Goal: Transaction & Acquisition: Purchase product/service

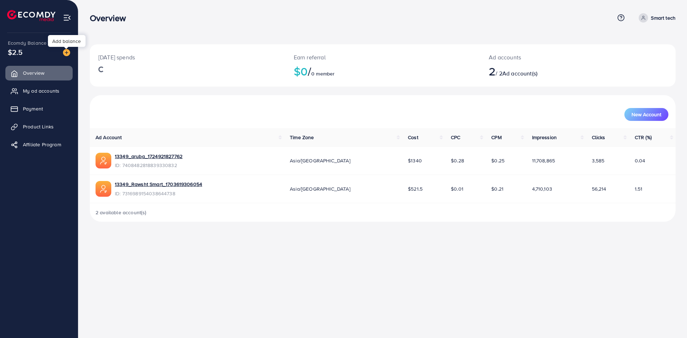
click at [67, 51] on img at bounding box center [66, 52] width 7 height 7
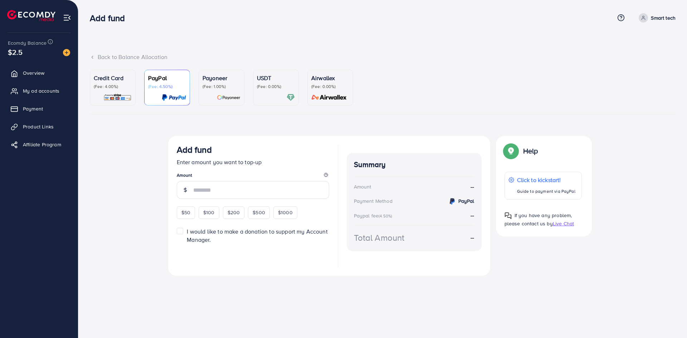
click at [112, 90] on div "Credit Card (Fee: 4.00%)" at bounding box center [113, 88] width 38 height 28
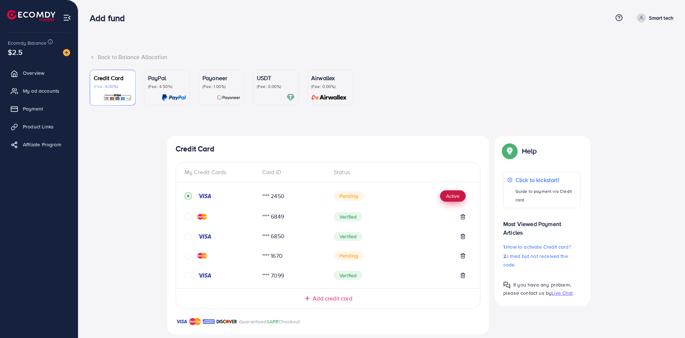
click at [446, 194] on button "Active" at bounding box center [453, 195] width 26 height 11
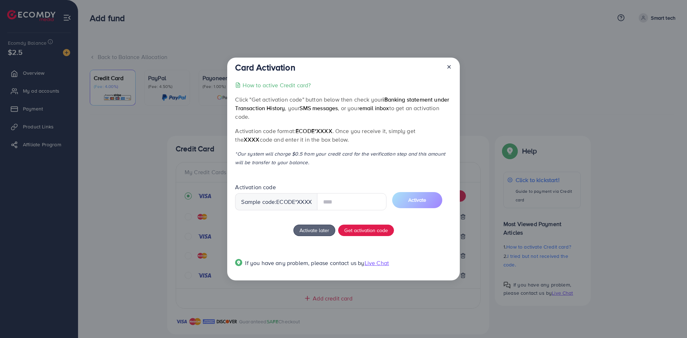
click at [451, 66] on div at bounding box center [445, 68] width 11 height 13
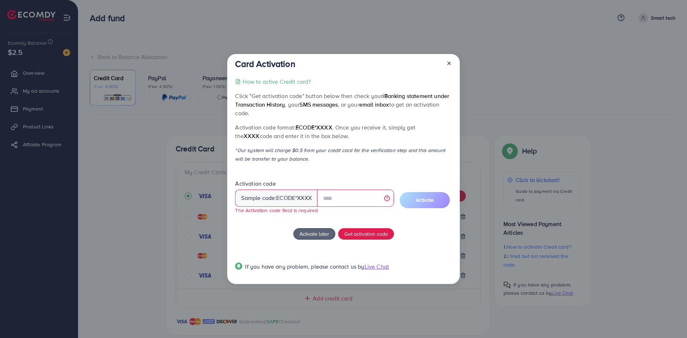
click at [447, 63] on icon at bounding box center [449, 63] width 6 height 6
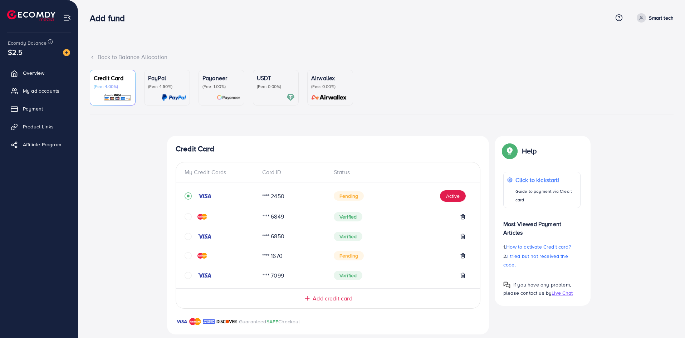
click at [188, 217] on icon "circle" at bounding box center [188, 216] width 7 height 7
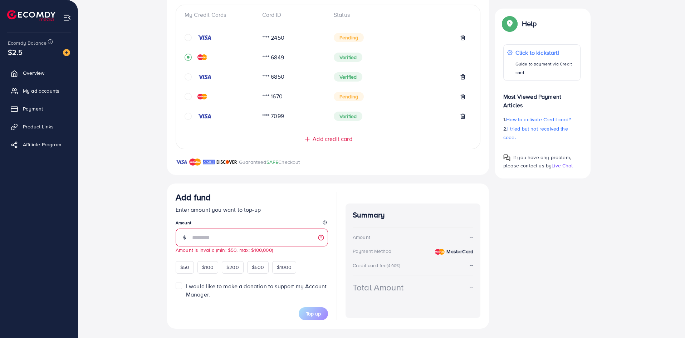
type input "*"
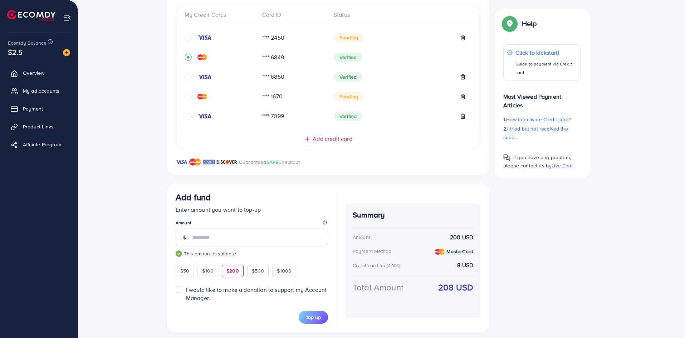
type input "***"
click at [278, 195] on div "Add fund" at bounding box center [252, 198] width 152 height 13
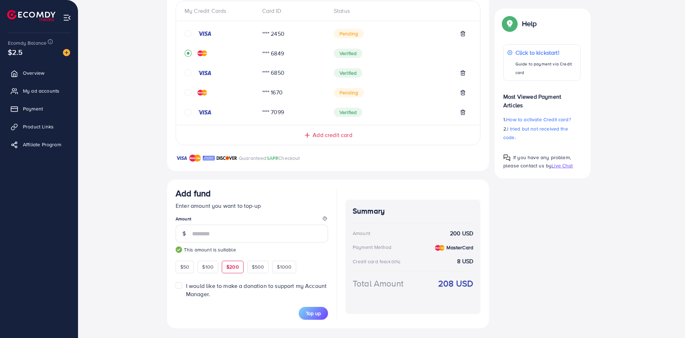
scroll to position [163, 0]
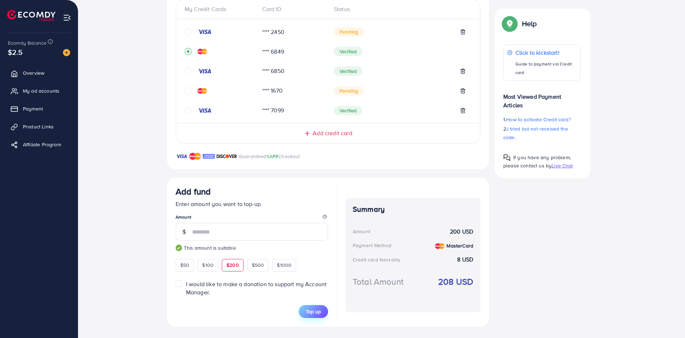
click at [313, 311] on span "Top up" at bounding box center [313, 311] width 15 height 7
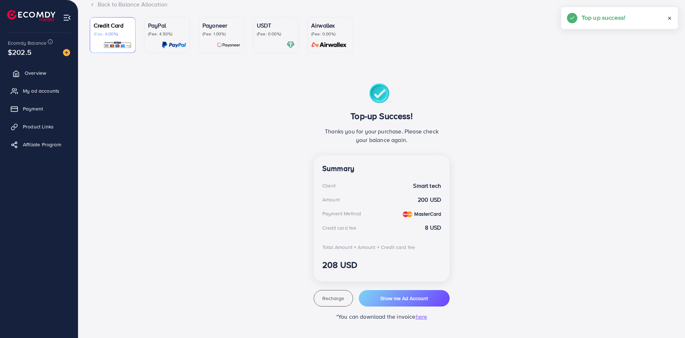
click at [31, 73] on span "Overview" at bounding box center [35, 72] width 21 height 7
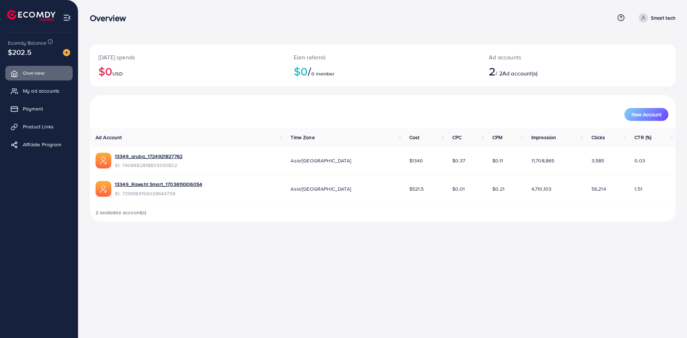
click at [36, 82] on ul "Overview My ad accounts Payment Product Links Affiliate Program" at bounding box center [39, 111] width 78 height 96
click at [38, 90] on span "My ad accounts" at bounding box center [43, 90] width 36 height 7
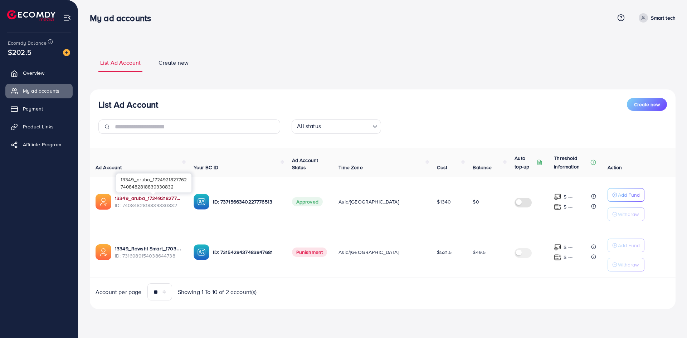
click at [154, 196] on link "13349_aruba_1724921827762" at bounding box center [148, 198] width 67 height 7
